Goal: Information Seeking & Learning: Learn about a topic

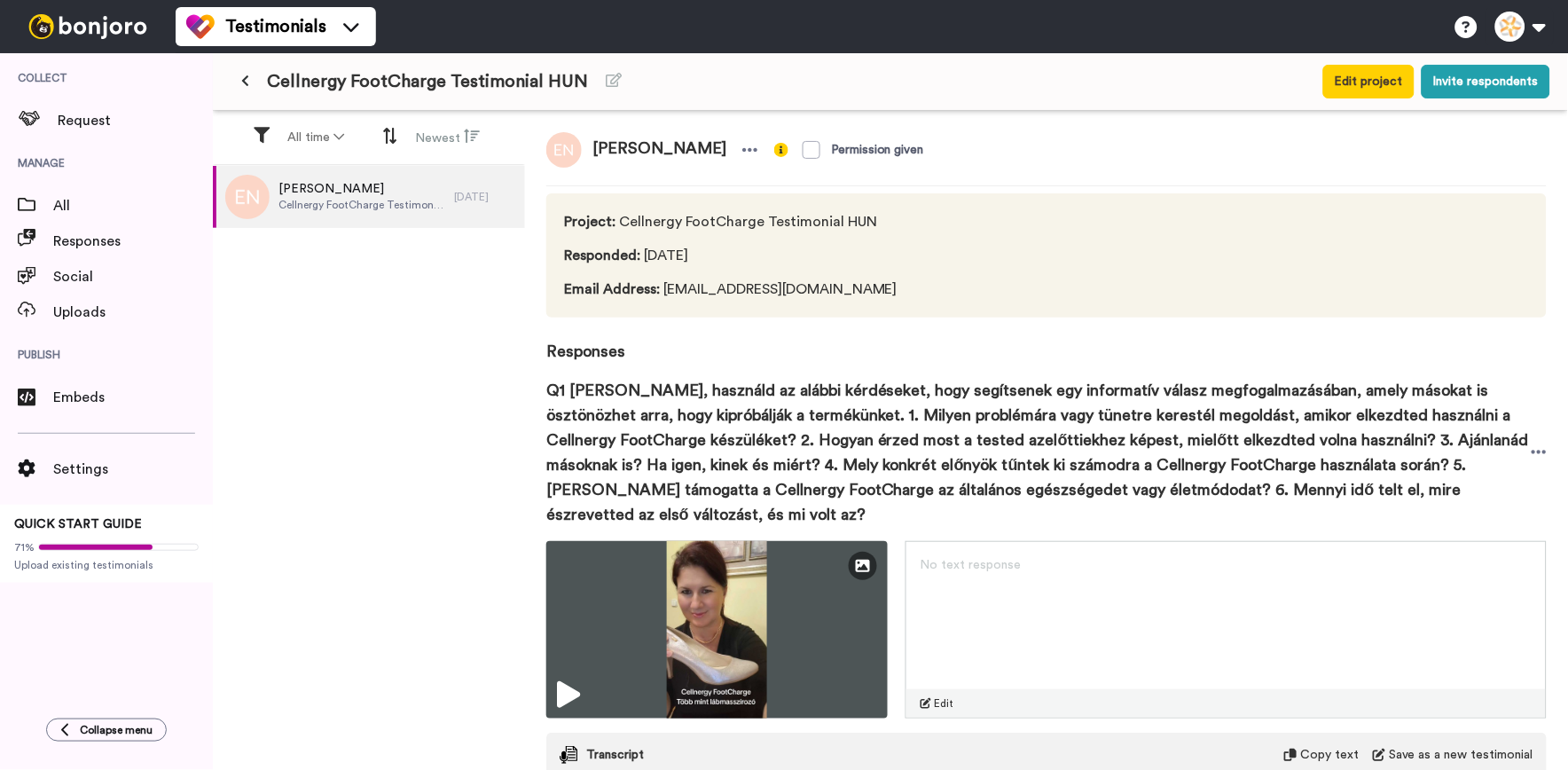
drag, startPoint x: 0, startPoint y: 0, endPoint x: 242, endPoint y: 82, distance: 255.5
click at [242, 82] on icon at bounding box center [244, 81] width 8 height 13
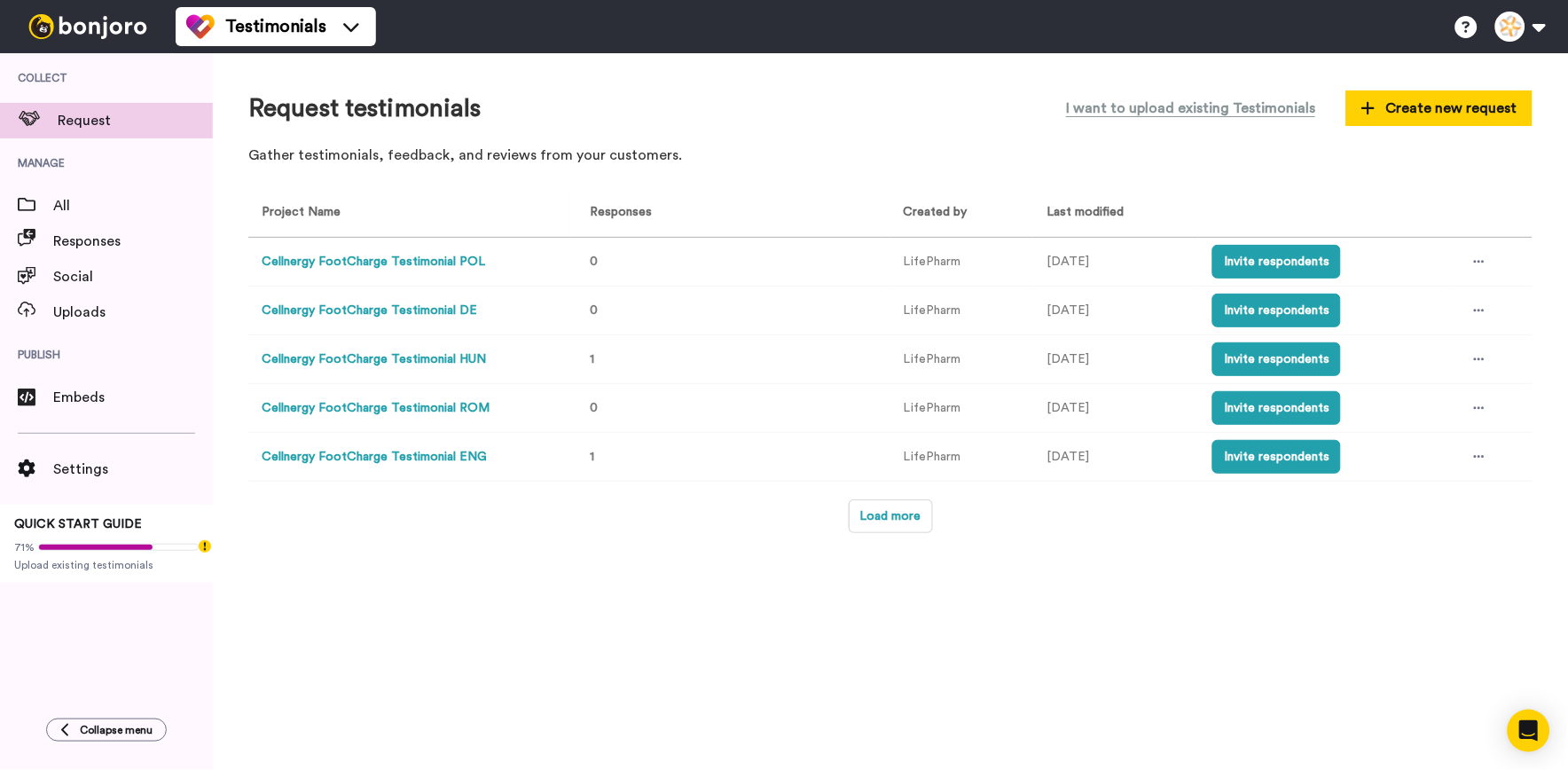
click at [977, 518] on div "Load more" at bounding box center [890, 515] width 1284 height 34
click at [903, 518] on button "Load more" at bounding box center [890, 515] width 84 height 34
